Goal: Task Accomplishment & Management: Manage account settings

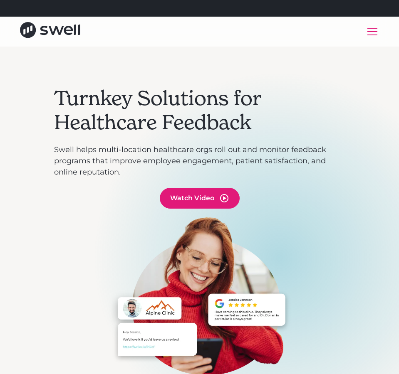
click at [372, 30] on div "menu" at bounding box center [372, 32] width 20 height 20
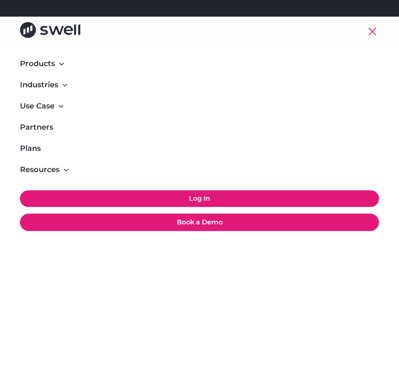
click at [202, 202] on link "Log In" at bounding box center [199, 198] width 359 height 17
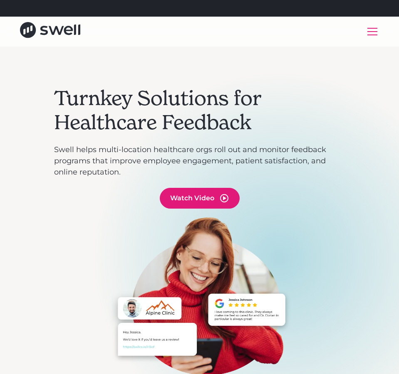
click at [377, 32] on div "menu" at bounding box center [372, 31] width 10 height 1
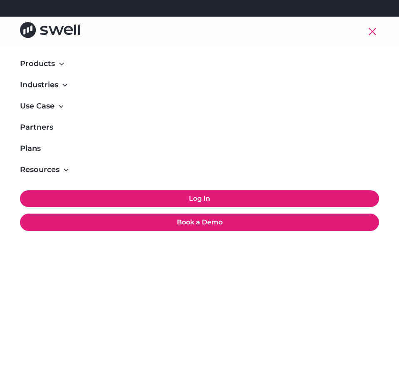
click at [193, 199] on link "Log In" at bounding box center [199, 198] width 359 height 17
